Goal: Use online tool/utility: Use online tool/utility

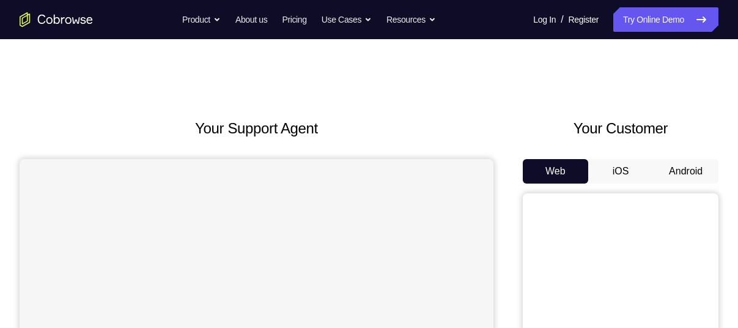
click at [684, 167] on button "Android" at bounding box center [685, 171] width 65 height 24
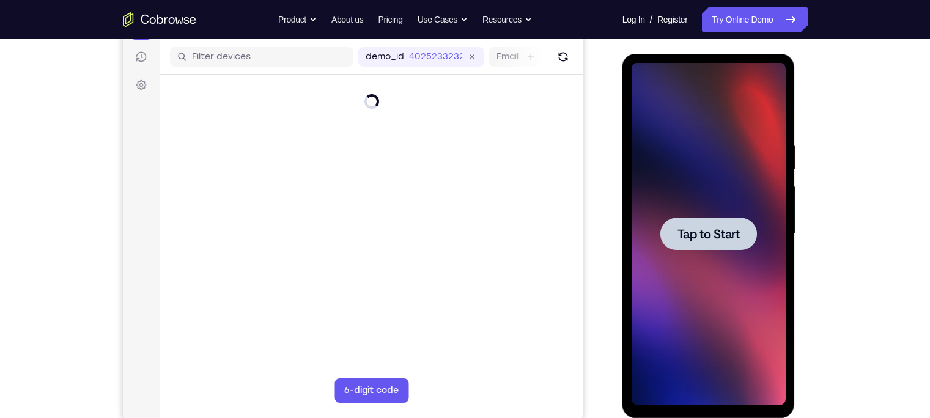
click at [721, 228] on span "Tap to Start" at bounding box center [708, 234] width 62 height 12
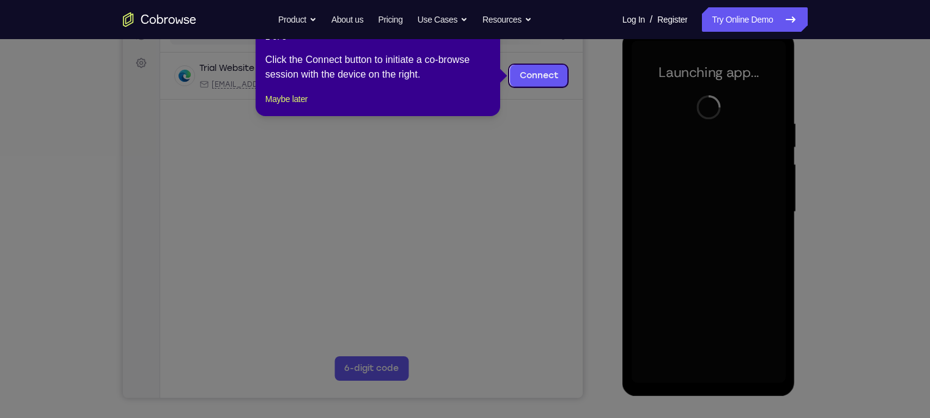
scroll to position [131, 0]
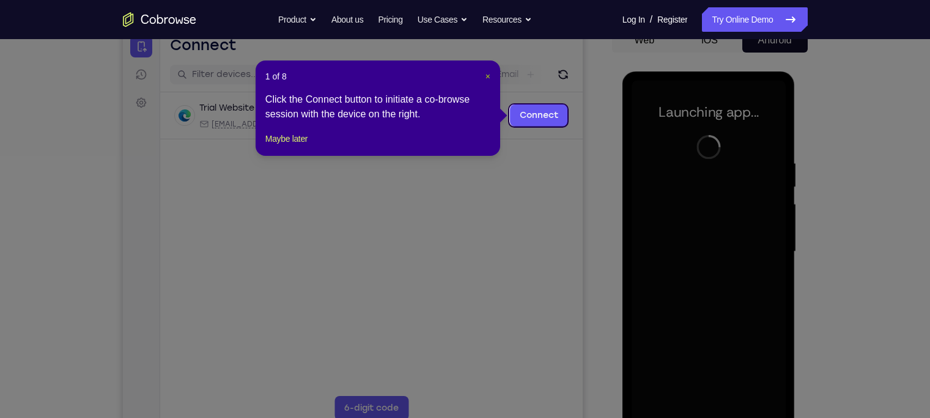
click at [485, 81] on button "×" at bounding box center [487, 76] width 5 height 12
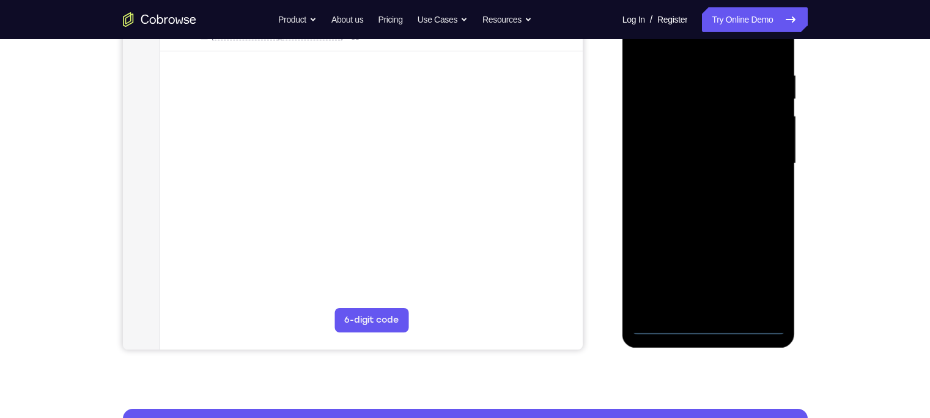
scroll to position [219, 0]
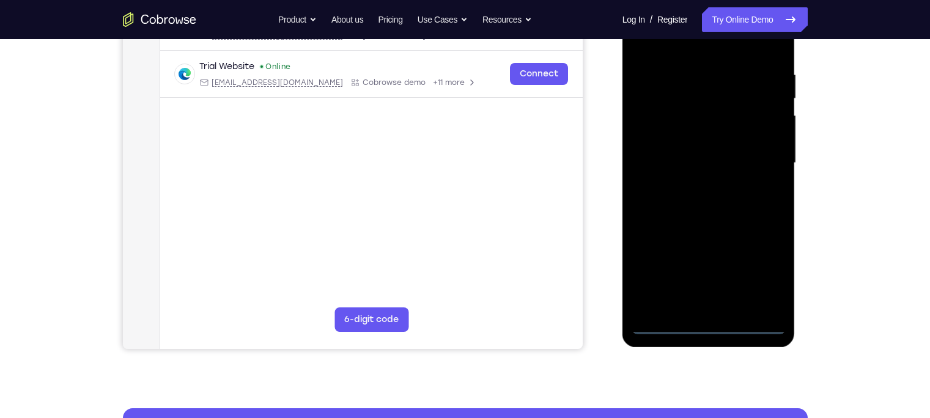
click at [705, 327] on div at bounding box center [708, 163] width 154 height 342
click at [737, 278] on div at bounding box center [708, 163] width 154 height 342
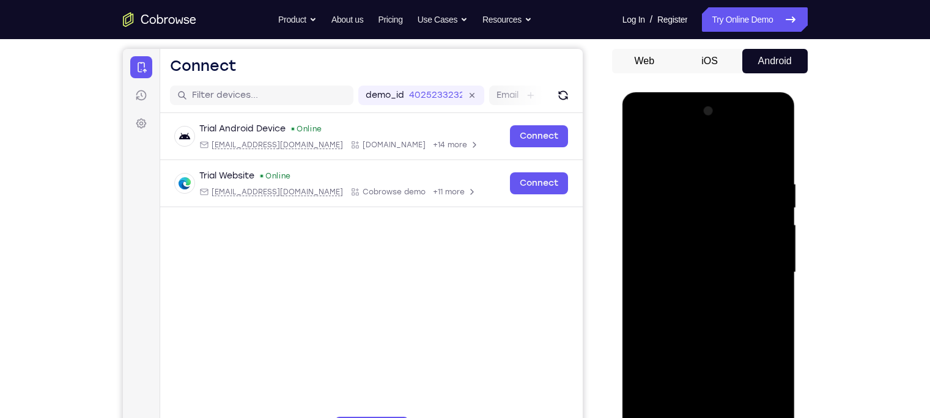
scroll to position [109, 0]
click at [648, 150] on div at bounding box center [708, 273] width 154 height 342
click at [737, 263] on div at bounding box center [708, 273] width 154 height 342
click at [697, 292] on div at bounding box center [708, 273] width 154 height 342
click at [681, 257] on div at bounding box center [708, 273] width 154 height 342
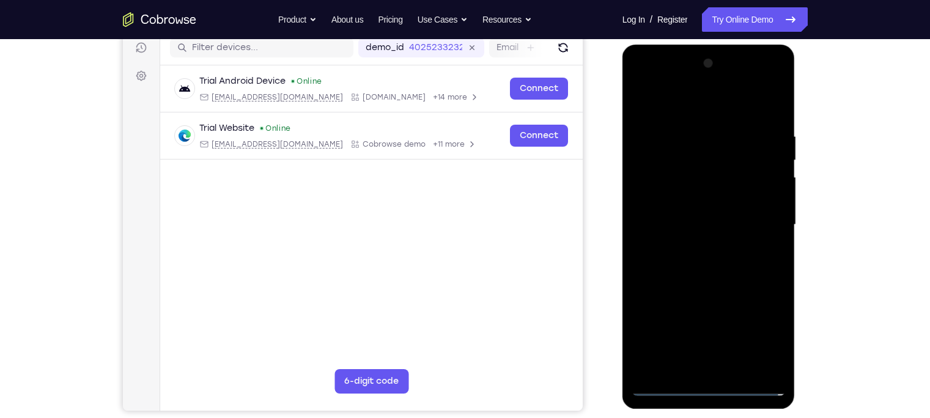
scroll to position [158, 0]
click at [702, 205] on div at bounding box center [708, 224] width 154 height 342
click at [706, 224] on div at bounding box center [708, 224] width 154 height 342
click at [701, 259] on div at bounding box center [708, 224] width 154 height 342
click at [737, 254] on div at bounding box center [708, 224] width 154 height 342
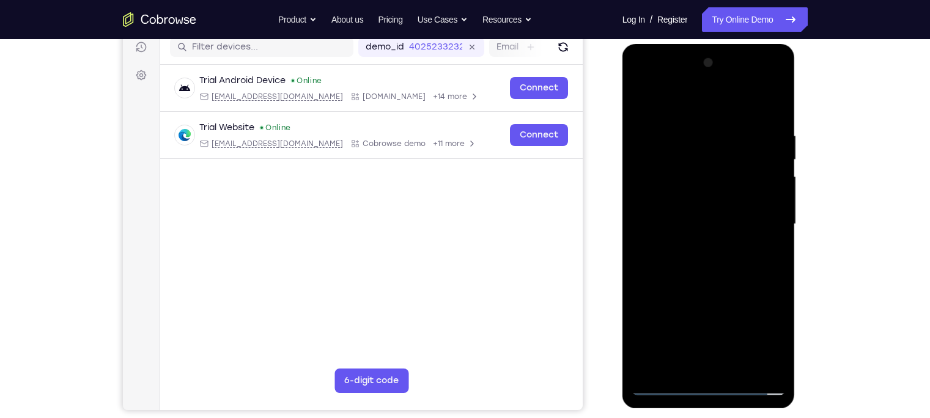
click at [735, 171] on div at bounding box center [708, 224] width 154 height 342
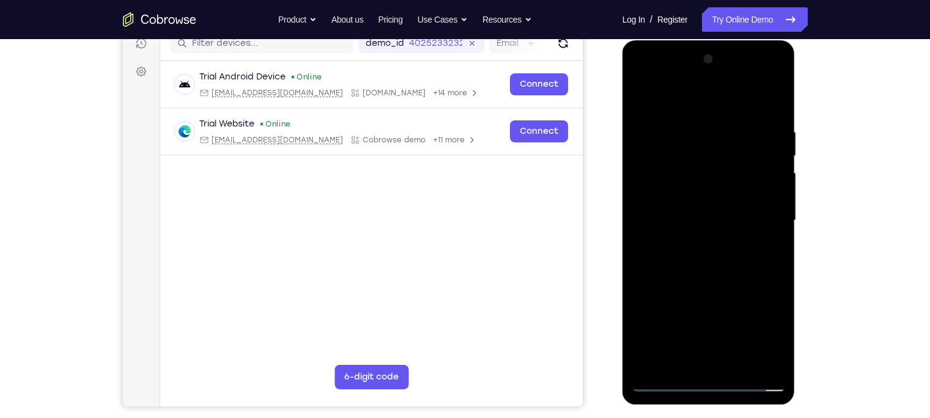
scroll to position [163, 0]
click at [694, 263] on div at bounding box center [708, 220] width 154 height 342
click at [710, 259] on div at bounding box center [708, 220] width 154 height 342
click at [737, 99] on div at bounding box center [708, 220] width 154 height 342
click at [642, 97] on div at bounding box center [708, 220] width 154 height 342
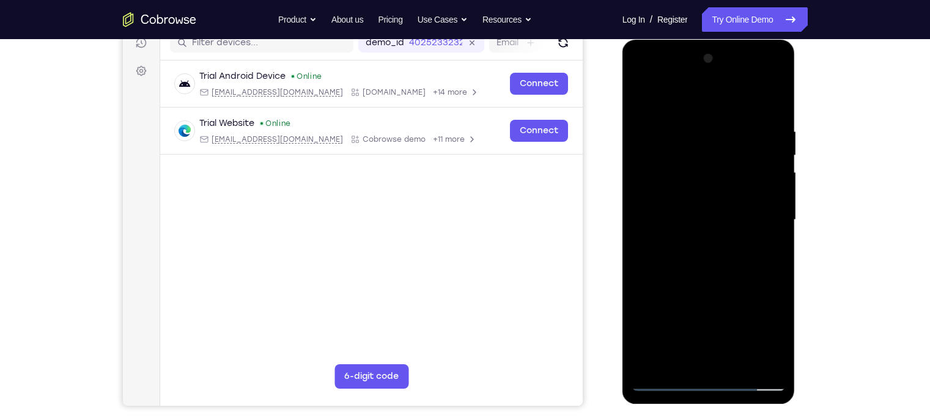
click at [737, 116] on div at bounding box center [708, 220] width 154 height 342
click at [737, 107] on div at bounding box center [708, 220] width 154 height 342
click at [737, 138] on div at bounding box center [708, 220] width 154 height 342
click at [658, 152] on div at bounding box center [708, 220] width 154 height 342
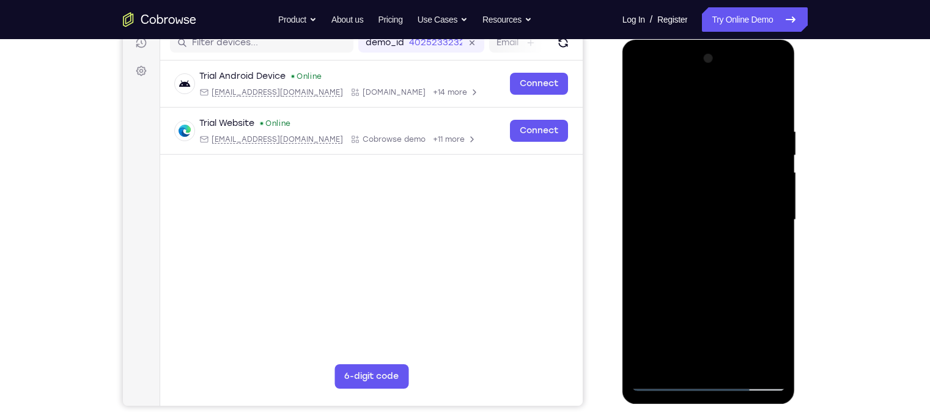
click at [731, 134] on div at bounding box center [708, 220] width 154 height 342
drag, startPoint x: 679, startPoint y: 137, endPoint x: 823, endPoint y: 183, distance: 151.3
click at [737, 183] on html "Online web based iOS Simulators and Android Emulators. Run iPhone, iPad, Mobile…" at bounding box center [709, 223] width 174 height 367
click at [737, 327] on div at bounding box center [708, 220] width 154 height 342
click at [737, 306] on div at bounding box center [708, 220] width 154 height 342
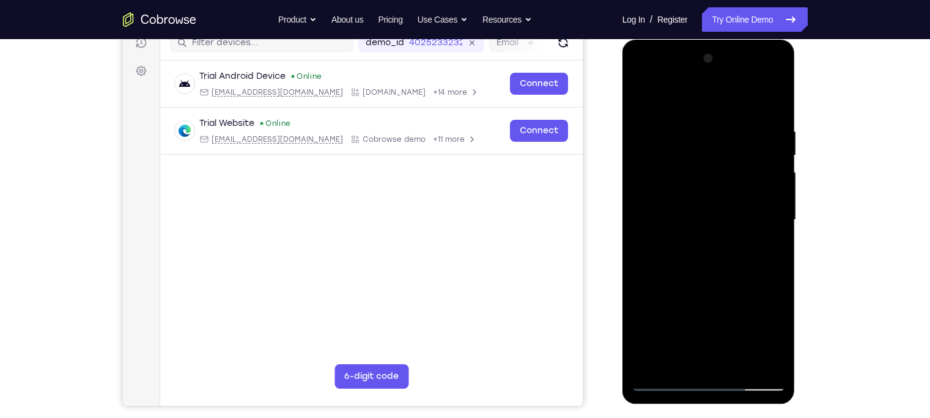
click at [663, 282] on div at bounding box center [708, 220] width 154 height 342
click at [737, 327] on div at bounding box center [708, 220] width 154 height 342
click at [737, 298] on div at bounding box center [708, 220] width 154 height 342
click at [737, 327] on div at bounding box center [708, 220] width 154 height 342
click at [737, 102] on div at bounding box center [708, 220] width 154 height 342
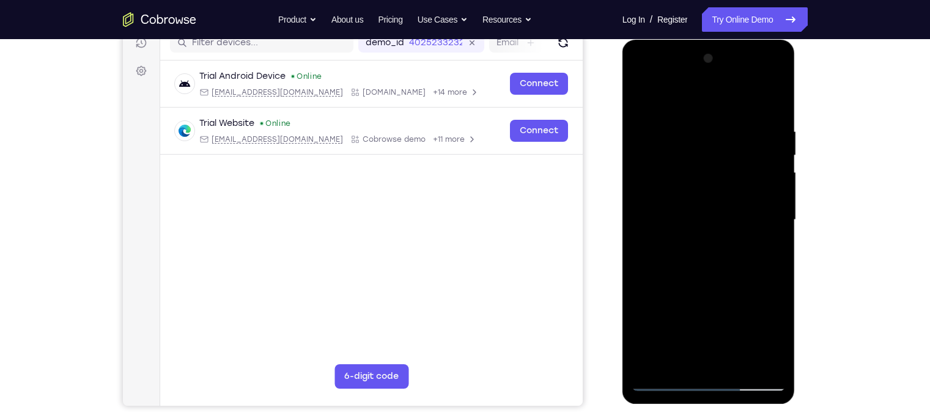
click at [725, 123] on div at bounding box center [708, 220] width 154 height 342
click at [737, 133] on div at bounding box center [708, 220] width 154 height 342
drag, startPoint x: 691, startPoint y: 180, endPoint x: 756, endPoint y: 168, distance: 66.5
click at [737, 168] on div at bounding box center [708, 220] width 154 height 342
click at [737, 327] on div at bounding box center [708, 220] width 154 height 342
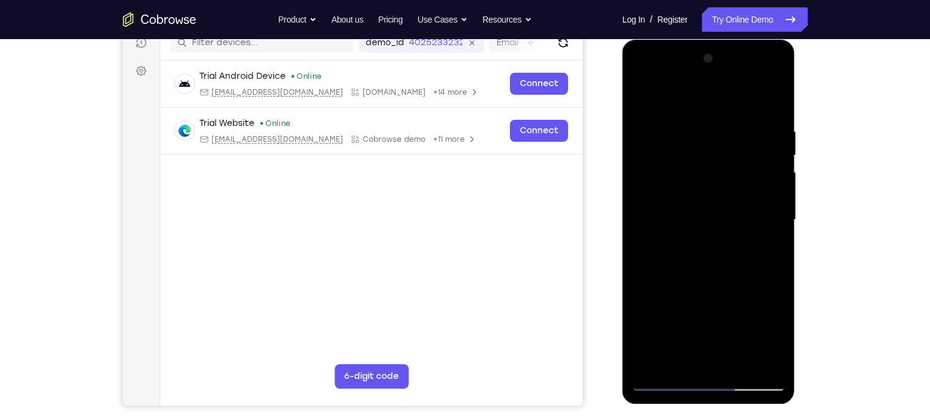
click at [737, 249] on div at bounding box center [708, 220] width 154 height 342
click at [709, 327] on div at bounding box center [708, 220] width 154 height 342
click at [722, 224] on div at bounding box center [708, 220] width 154 height 342
click at [706, 327] on div at bounding box center [708, 220] width 154 height 342
click at [678, 327] on div at bounding box center [708, 220] width 154 height 342
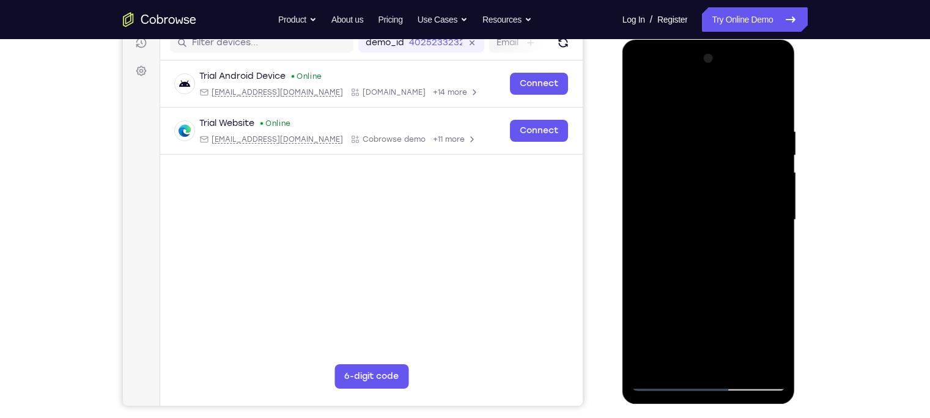
click at [737, 304] on div at bounding box center [708, 220] width 154 height 342
click at [737, 226] on div at bounding box center [708, 220] width 154 height 342
click at [697, 327] on div at bounding box center [708, 220] width 154 height 342
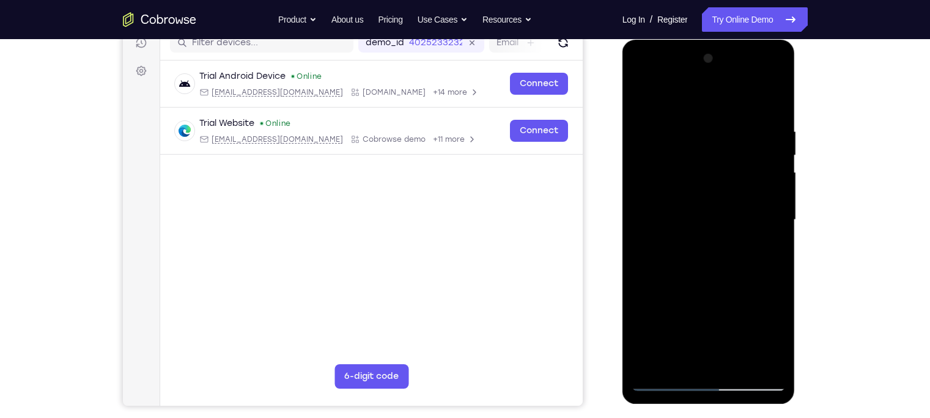
click at [675, 327] on div at bounding box center [708, 220] width 154 height 342
click at [727, 327] on div at bounding box center [708, 220] width 154 height 342
click at [737, 327] on div at bounding box center [708, 220] width 154 height 342
click at [737, 227] on div at bounding box center [708, 220] width 154 height 342
click at [737, 327] on div at bounding box center [708, 220] width 154 height 342
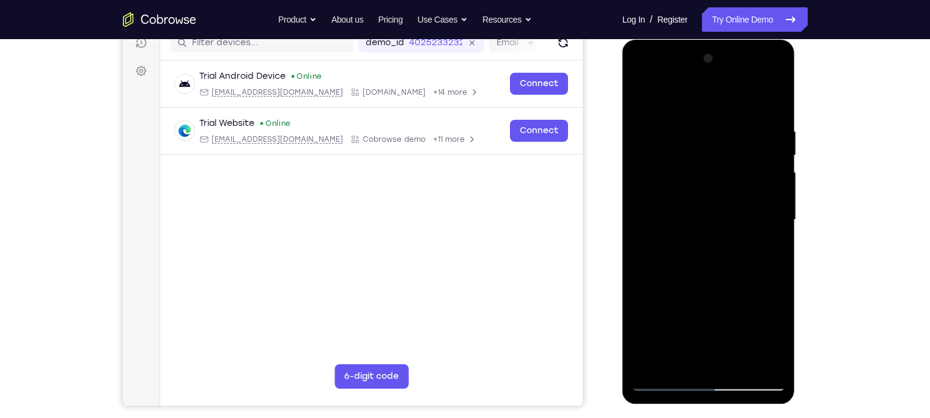
click at [737, 327] on div at bounding box center [708, 220] width 154 height 342
click at [737, 263] on div at bounding box center [708, 220] width 154 height 342
click at [700, 230] on div at bounding box center [708, 220] width 154 height 342
drag, startPoint x: 675, startPoint y: 125, endPoint x: 719, endPoint y: 135, distance: 45.8
click at [719, 135] on div at bounding box center [708, 220] width 154 height 342
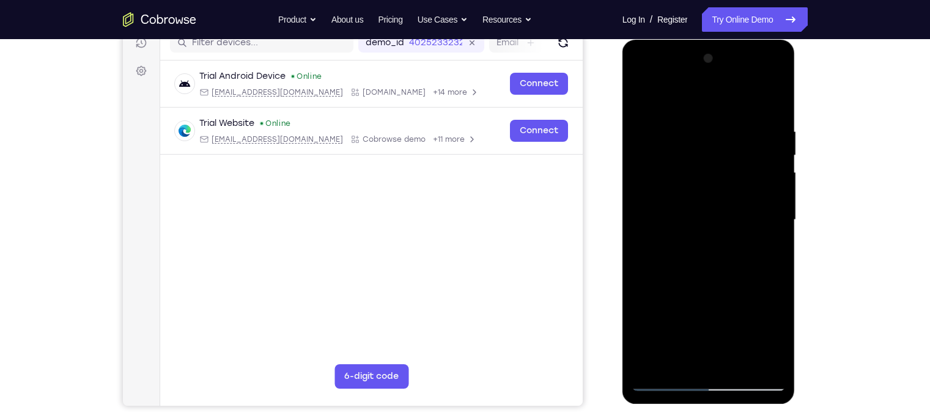
click at [703, 131] on div at bounding box center [708, 220] width 154 height 342
drag, startPoint x: 667, startPoint y: 163, endPoint x: 832, endPoint y: 181, distance: 165.4
click at [737, 181] on html "Online web based iOS Simulators and Android Emulators. Run iPhone, iPad, Mobile…" at bounding box center [709, 223] width 174 height 367
click at [681, 230] on div at bounding box center [708, 220] width 154 height 342
drag, startPoint x: 685, startPoint y: 188, endPoint x: 862, endPoint y: 150, distance: 181.4
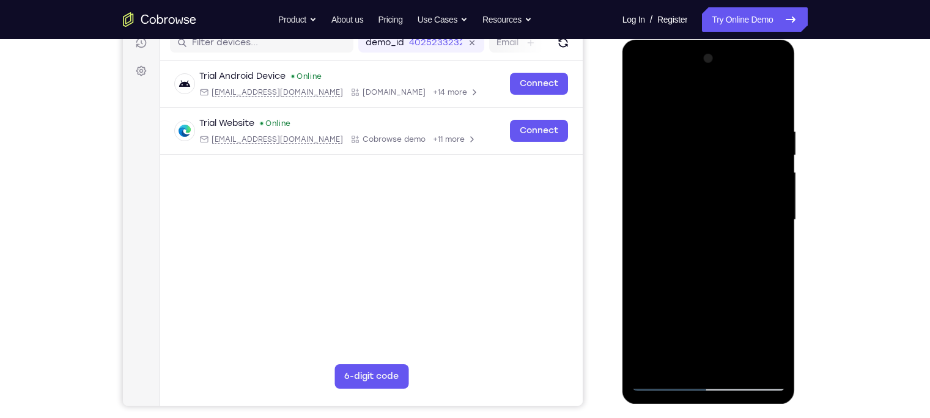
click at [737, 150] on html "Online web based iOS Simulators and Android Emulators. Run iPhone, iPad, Mobile…" at bounding box center [709, 223] width 174 height 367
click at [735, 133] on div at bounding box center [708, 220] width 154 height 342
click at [685, 134] on div at bounding box center [708, 220] width 154 height 342
drag, startPoint x: 685, startPoint y: 134, endPoint x: 796, endPoint y: 165, distance: 114.9
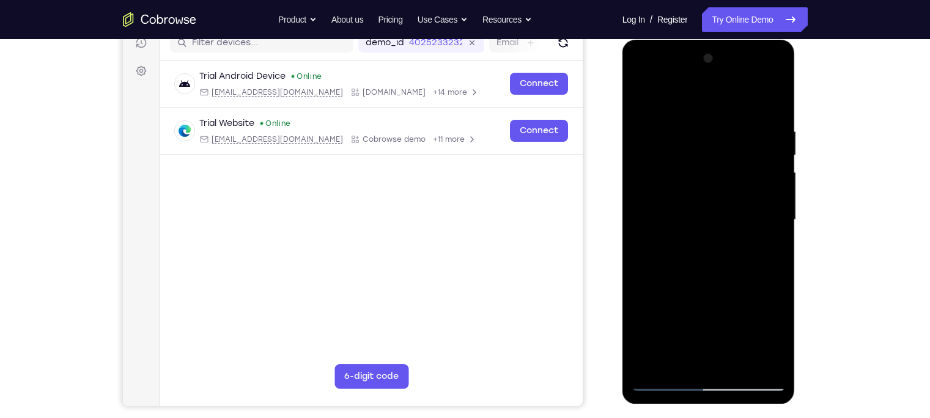
click at [737, 165] on div at bounding box center [709, 223] width 174 height 367
click at [737, 168] on div at bounding box center [708, 220] width 154 height 342
click at [737, 106] on div at bounding box center [708, 220] width 154 height 342
click at [730, 327] on div at bounding box center [708, 220] width 154 height 342
click at [711, 288] on div at bounding box center [708, 220] width 154 height 342
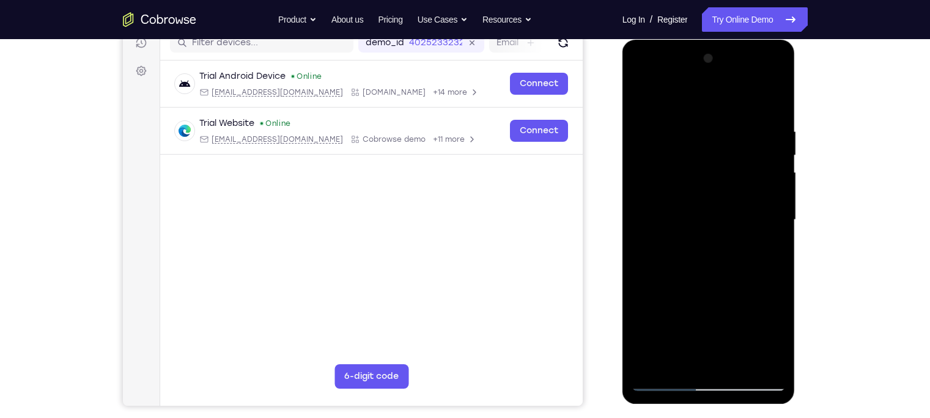
click at [737, 180] on div at bounding box center [708, 220] width 154 height 342
click at [642, 94] on div at bounding box center [708, 220] width 154 height 342
click at [675, 242] on div at bounding box center [708, 220] width 154 height 342
click at [642, 97] on div at bounding box center [708, 220] width 154 height 342
click at [692, 223] on div at bounding box center [708, 220] width 154 height 342
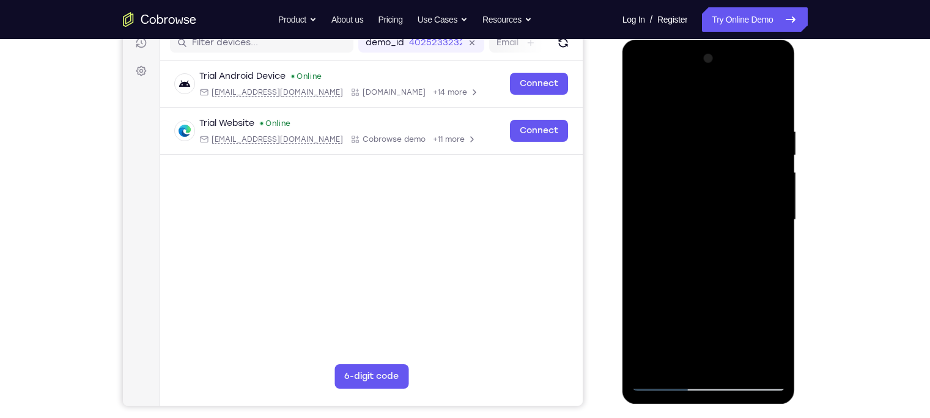
click at [707, 327] on div at bounding box center [708, 220] width 154 height 342
click at [644, 100] on div at bounding box center [708, 220] width 154 height 342
click at [700, 199] on div at bounding box center [708, 220] width 154 height 342
click at [642, 98] on div at bounding box center [708, 220] width 154 height 342
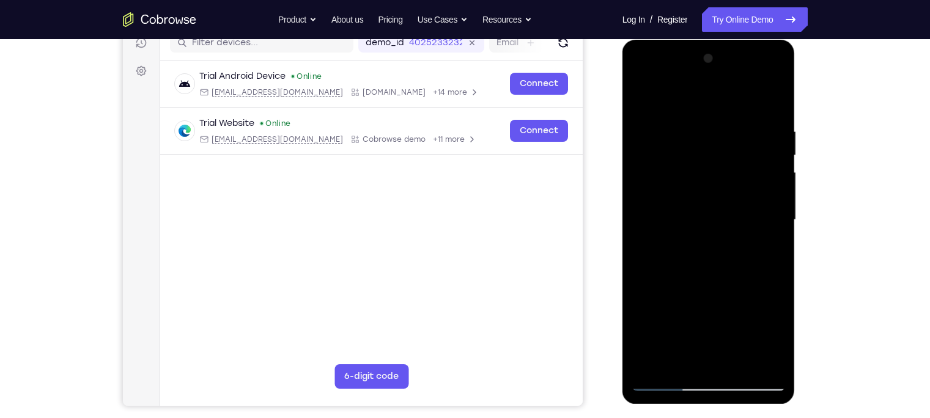
click at [642, 98] on div at bounding box center [708, 220] width 154 height 342
click at [727, 130] on div at bounding box center [708, 220] width 154 height 342
click at [737, 131] on div at bounding box center [708, 220] width 154 height 342
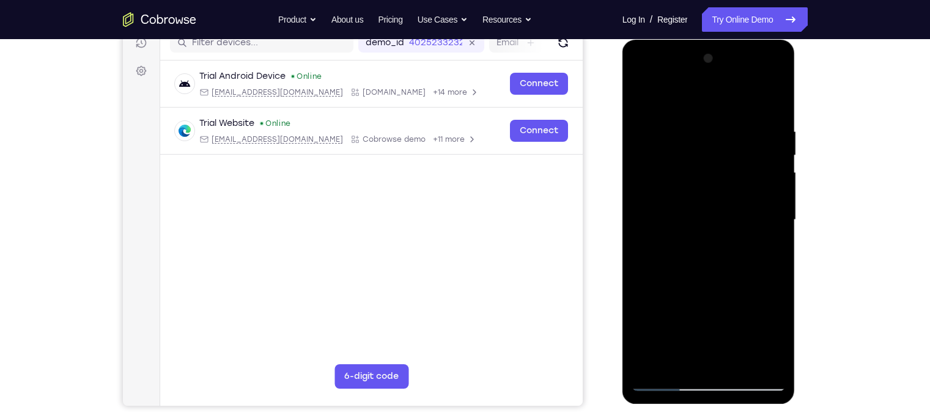
click at [737, 105] on div at bounding box center [708, 220] width 154 height 342
drag, startPoint x: 745, startPoint y: 143, endPoint x: 700, endPoint y: 237, distance: 104.1
click at [700, 237] on div at bounding box center [708, 220] width 154 height 342
drag, startPoint x: 712, startPoint y: 144, endPoint x: 674, endPoint y: 257, distance: 119.8
click at [674, 257] on div at bounding box center [708, 220] width 154 height 342
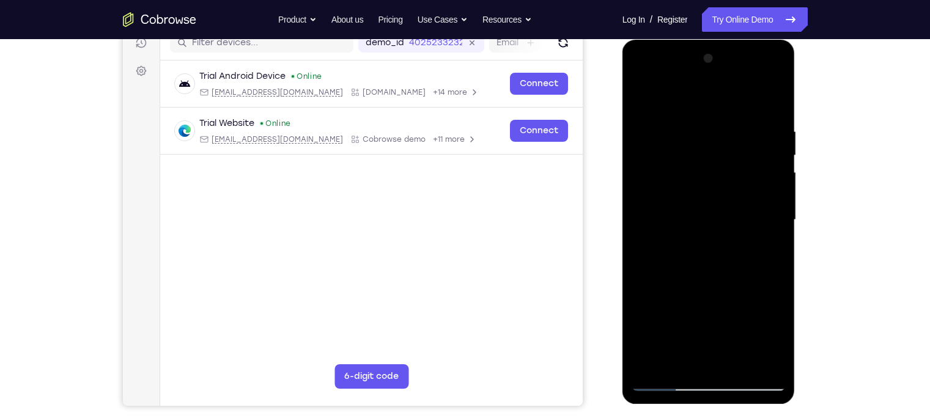
click at [686, 122] on div at bounding box center [708, 220] width 154 height 342
click at [737, 327] on div at bounding box center [708, 220] width 154 height 342
click at [737, 205] on div at bounding box center [708, 220] width 154 height 342
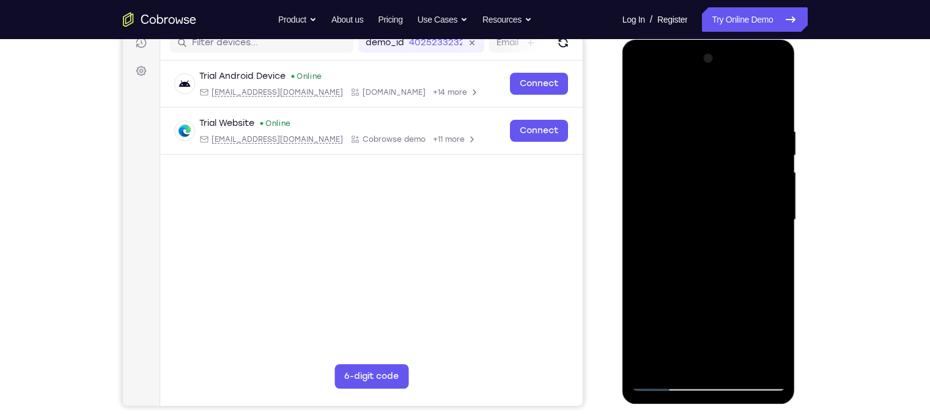
click at [737, 205] on div at bounding box center [708, 220] width 154 height 342
click at [737, 110] on div at bounding box center [708, 220] width 154 height 342
drag, startPoint x: 760, startPoint y: 122, endPoint x: 647, endPoint y: 160, distance: 119.0
click at [647, 160] on div at bounding box center [708, 220] width 154 height 342
click at [648, 254] on div at bounding box center [708, 220] width 154 height 342
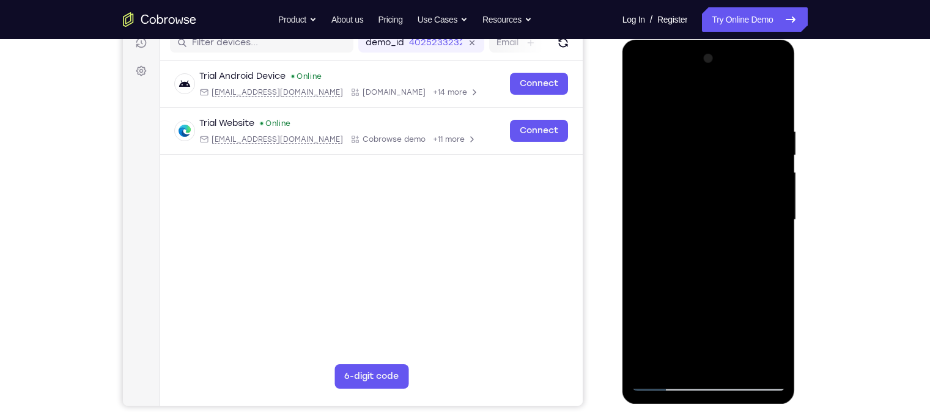
click at [648, 254] on div at bounding box center [708, 220] width 154 height 342
drag, startPoint x: 669, startPoint y: 274, endPoint x: 695, endPoint y: 219, distance: 60.1
click at [695, 219] on div at bounding box center [708, 220] width 154 height 342
click at [737, 223] on div at bounding box center [708, 220] width 154 height 342
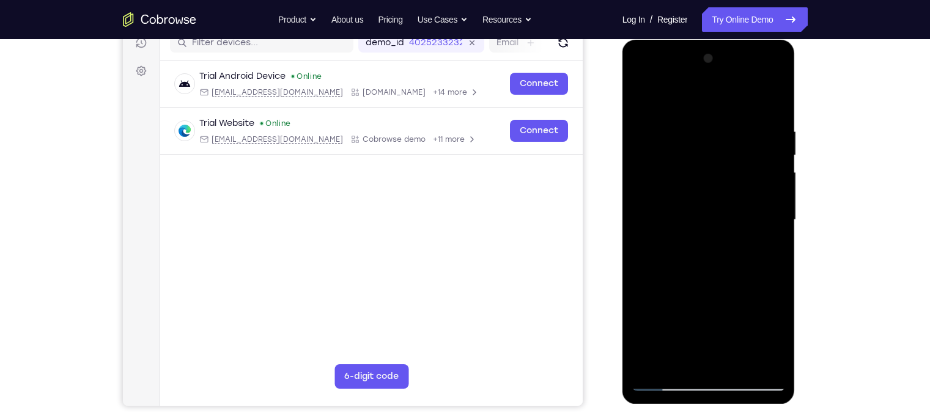
click at [640, 220] on div at bounding box center [708, 220] width 154 height 342
drag, startPoint x: 702, startPoint y: 185, endPoint x: 669, endPoint y: 317, distance: 136.1
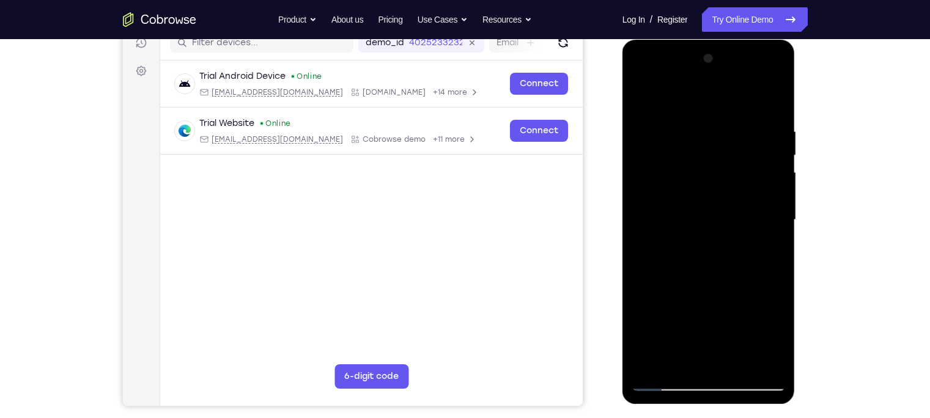
click at [669, 317] on div at bounding box center [708, 220] width 154 height 342
click at [686, 121] on div at bounding box center [708, 220] width 154 height 342
click at [737, 144] on div at bounding box center [708, 220] width 154 height 342
click at [737, 107] on div at bounding box center [708, 220] width 154 height 342
click at [700, 131] on div at bounding box center [708, 220] width 154 height 342
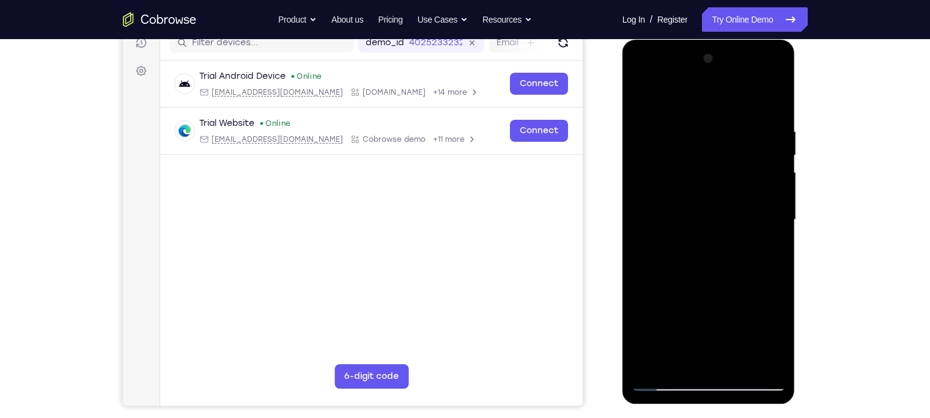
click at [737, 131] on div at bounding box center [708, 220] width 154 height 342
click at [737, 100] on div at bounding box center [708, 220] width 154 height 342
drag, startPoint x: 760, startPoint y: 155, endPoint x: 663, endPoint y: 361, distance: 228.3
click at [663, 327] on div at bounding box center [708, 220] width 154 height 342
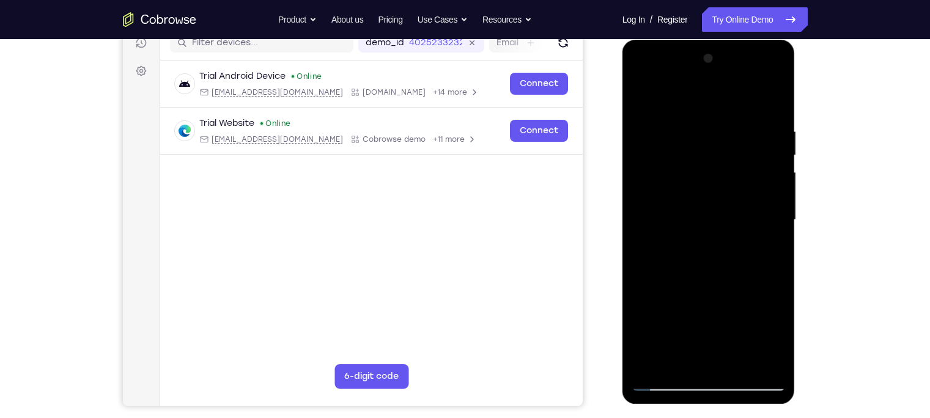
click at [689, 131] on div at bounding box center [708, 220] width 154 height 342
click at [737, 108] on div at bounding box center [708, 220] width 154 height 342
click at [737, 125] on div at bounding box center [708, 220] width 154 height 342
click at [737, 107] on div at bounding box center [708, 220] width 154 height 342
click at [737, 110] on div at bounding box center [708, 220] width 154 height 342
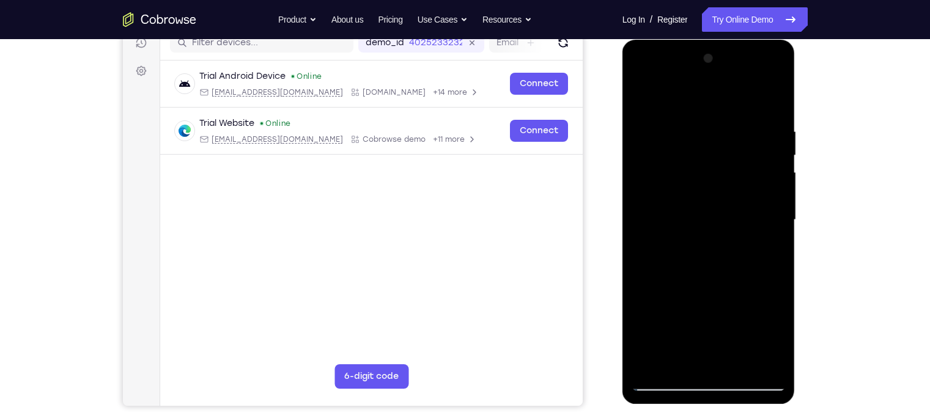
click at [737, 101] on div at bounding box center [708, 220] width 154 height 342
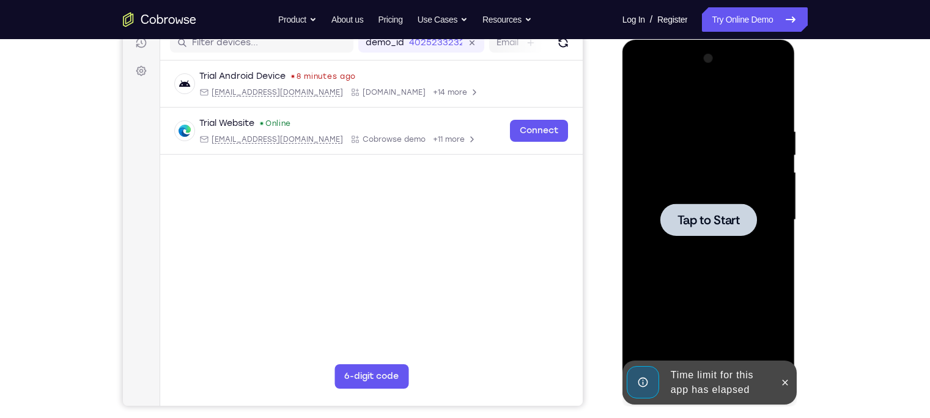
click at [642, 147] on div at bounding box center [708, 220] width 154 height 342
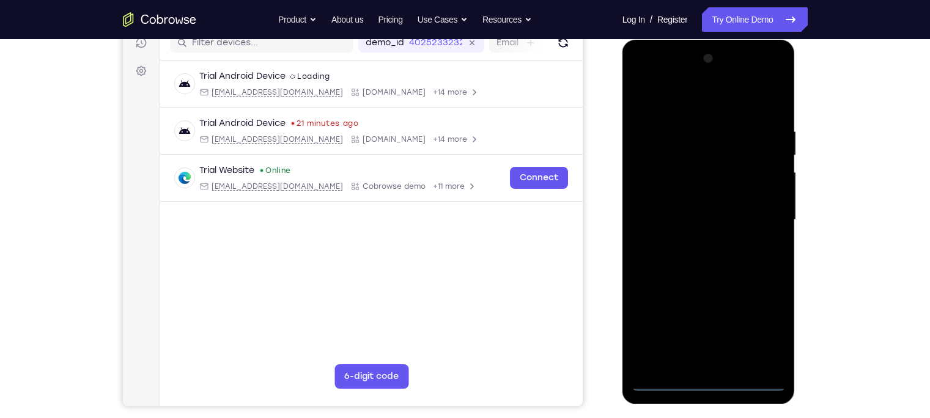
click at [702, 327] on div at bounding box center [708, 220] width 154 height 342
click at [737, 327] on div at bounding box center [708, 220] width 154 height 342
click at [644, 78] on div at bounding box center [708, 220] width 154 height 342
click at [737, 217] on div at bounding box center [708, 220] width 154 height 342
click at [723, 327] on div at bounding box center [708, 220] width 154 height 342
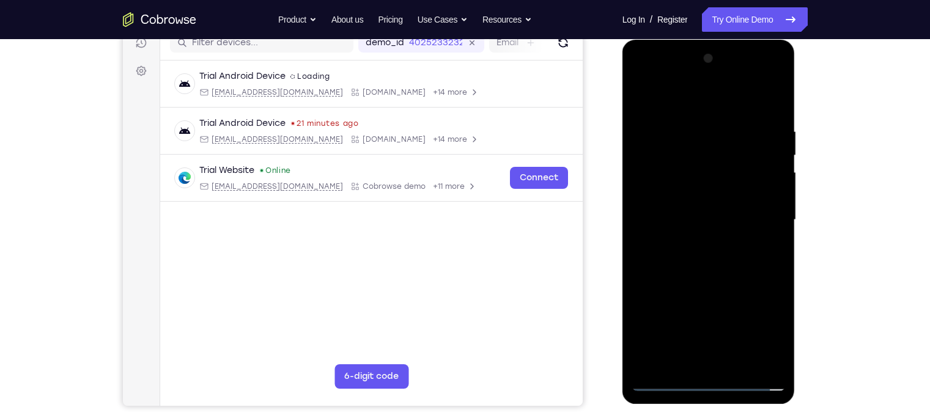
click at [690, 215] on div at bounding box center [708, 220] width 154 height 342
click at [699, 188] on div at bounding box center [708, 220] width 154 height 342
click at [705, 226] on div at bounding box center [708, 220] width 154 height 342
click at [703, 260] on div at bounding box center [708, 220] width 154 height 342
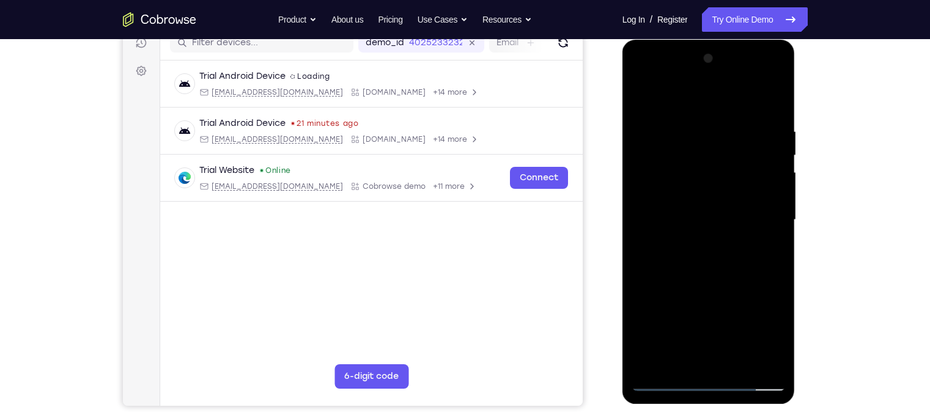
click at [721, 275] on div at bounding box center [708, 220] width 154 height 342
click at [694, 125] on div at bounding box center [708, 220] width 154 height 342
click at [737, 108] on div at bounding box center [708, 220] width 154 height 342
click at [737, 107] on div at bounding box center [708, 220] width 154 height 342
click at [737, 106] on div at bounding box center [708, 220] width 154 height 342
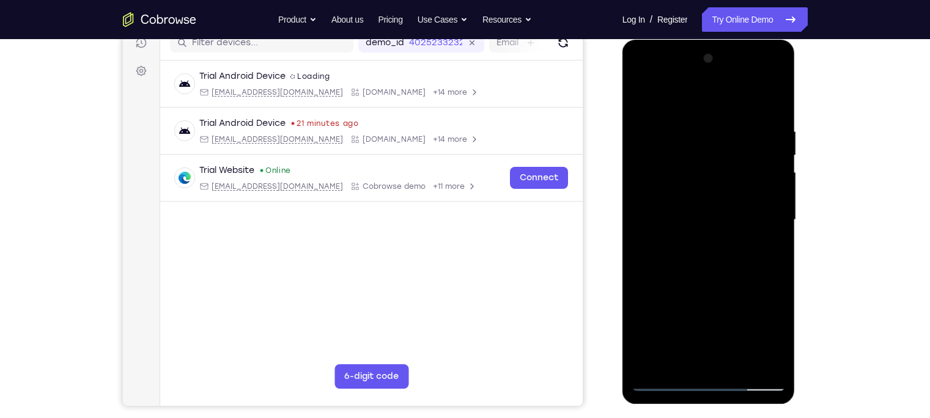
click at [730, 126] on div at bounding box center [708, 220] width 154 height 342
click at [737, 141] on div at bounding box center [708, 220] width 154 height 342
click at [737, 101] on div at bounding box center [708, 220] width 154 height 342
click at [737, 130] on div at bounding box center [708, 220] width 154 height 342
click at [737, 106] on div at bounding box center [708, 220] width 154 height 342
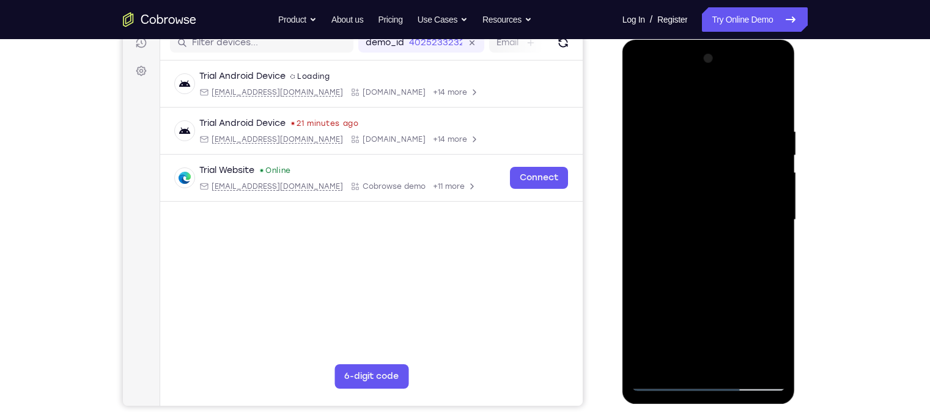
drag, startPoint x: 765, startPoint y: 130, endPoint x: 730, endPoint y: 137, distance: 35.6
click at [730, 137] on div at bounding box center [708, 220] width 154 height 342
click at [677, 327] on div at bounding box center [708, 220] width 154 height 342
click at [694, 100] on div at bounding box center [708, 220] width 154 height 342
click at [648, 130] on div at bounding box center [708, 220] width 154 height 342
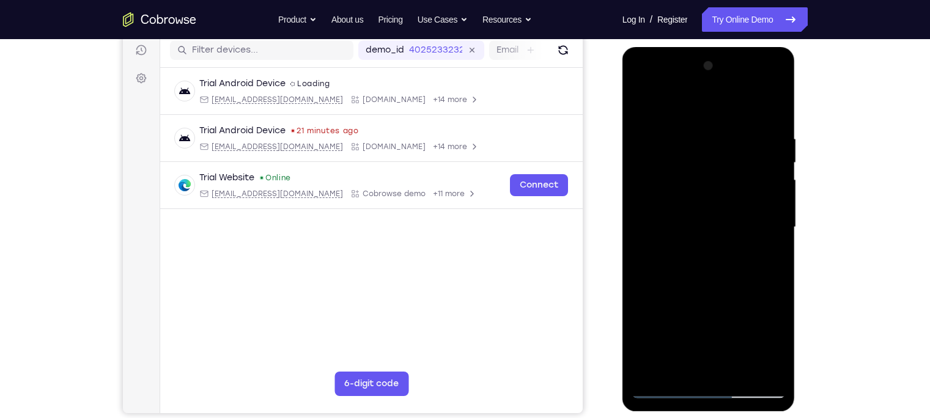
scroll to position [154, 0]
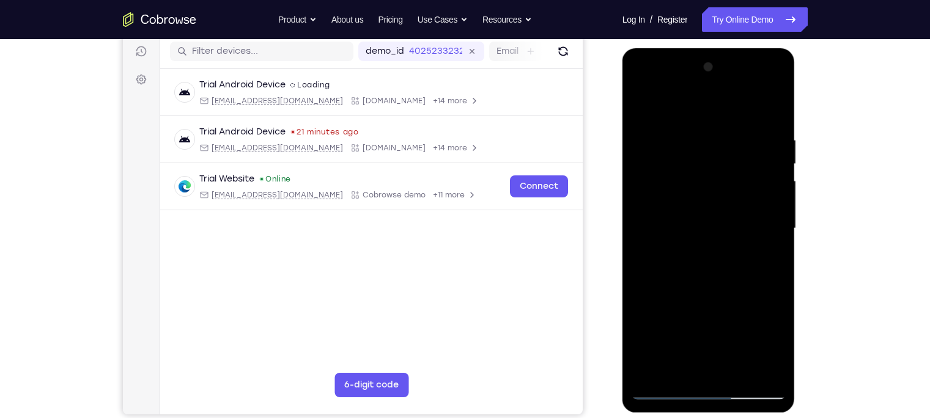
click at [737, 205] on div at bounding box center [708, 228] width 154 height 342
drag, startPoint x: 749, startPoint y: 205, endPoint x: 735, endPoint y: 230, distance: 29.0
click at [735, 230] on div at bounding box center [708, 228] width 154 height 342
click at [725, 247] on div at bounding box center [708, 228] width 154 height 342
click at [737, 151] on div at bounding box center [708, 228] width 154 height 342
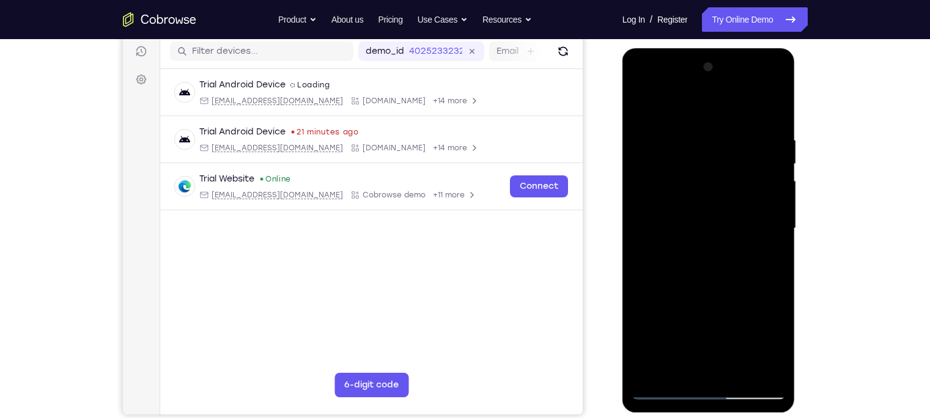
click at [644, 139] on div at bounding box center [708, 228] width 154 height 342
click at [737, 106] on div at bounding box center [708, 228] width 154 height 342
click at [714, 210] on div at bounding box center [708, 228] width 154 height 342
click at [724, 150] on div at bounding box center [708, 228] width 154 height 342
click at [639, 141] on div at bounding box center [708, 228] width 154 height 342
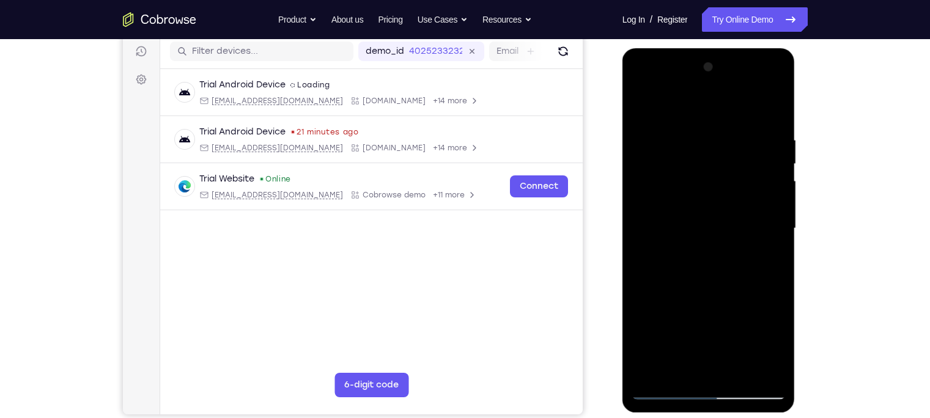
click at [737, 112] on div at bounding box center [708, 228] width 154 height 342
click at [737, 113] on div at bounding box center [708, 228] width 154 height 342
